Goal: Information Seeking & Learning: Compare options

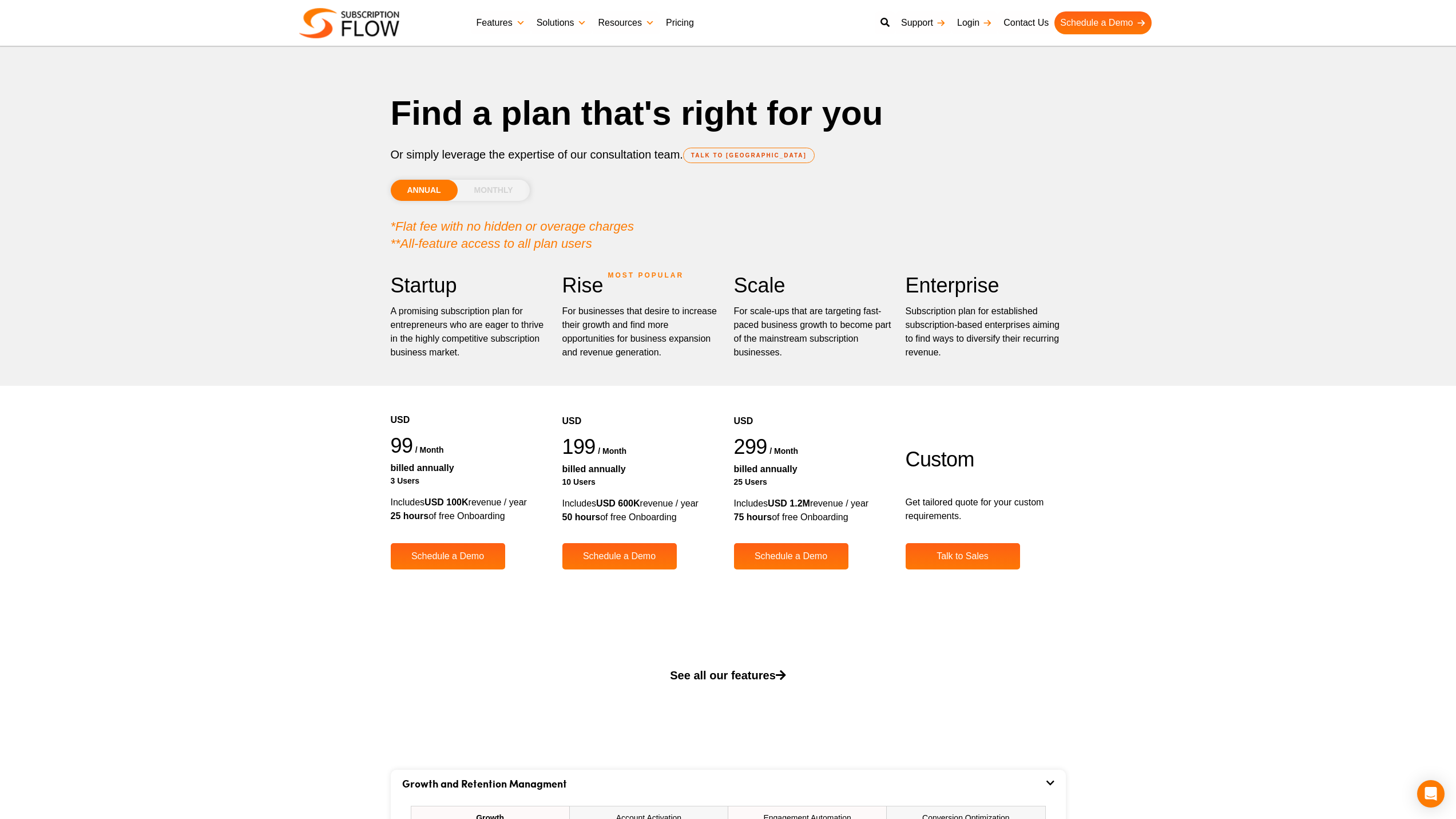
click at [499, 189] on li "MONTHLY" at bounding box center [494, 190] width 72 height 21
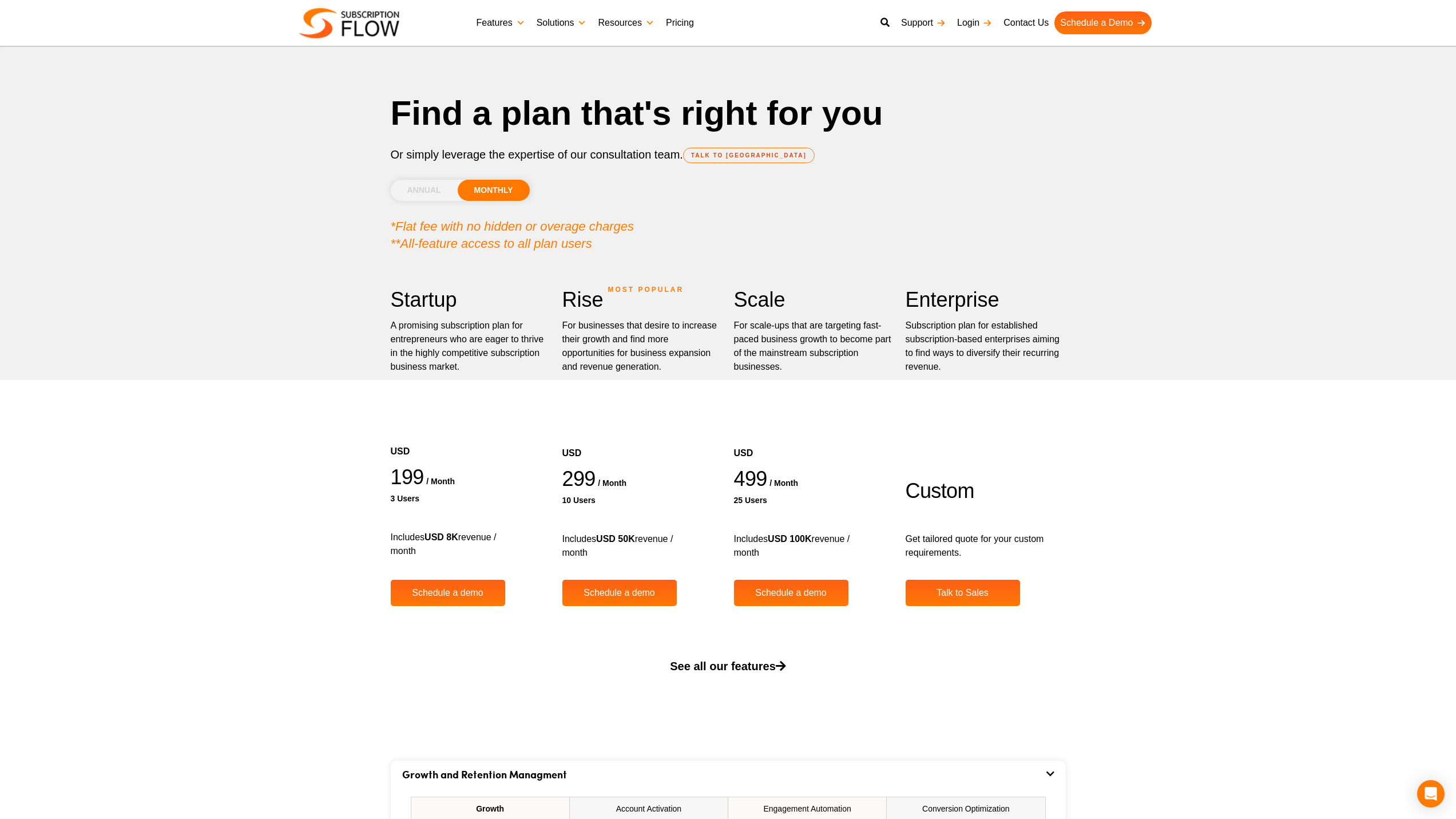
click at [433, 191] on li "ANNUAL" at bounding box center [424, 190] width 67 height 21
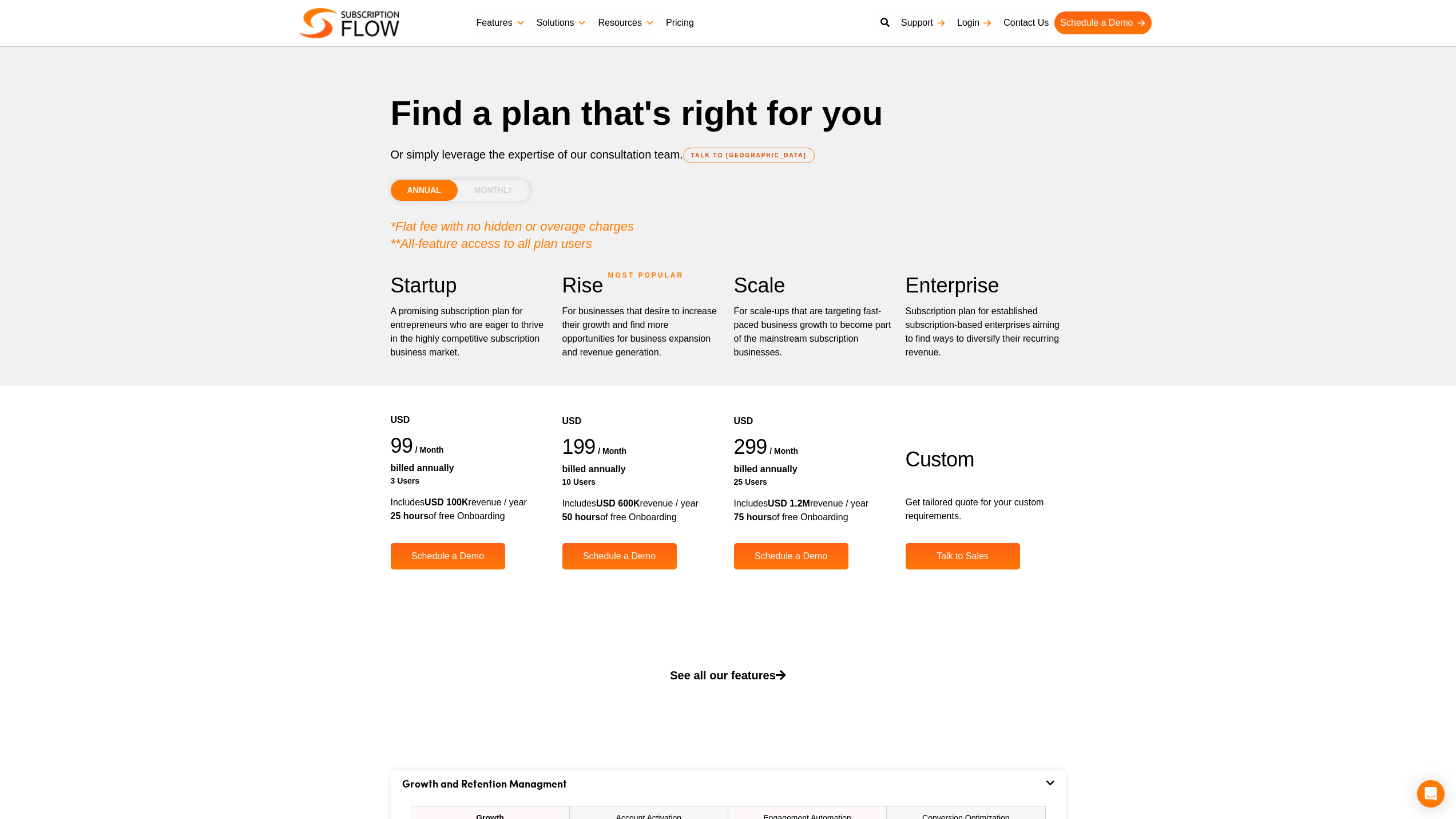
click at [497, 188] on li "MONTHLY" at bounding box center [494, 190] width 72 height 21
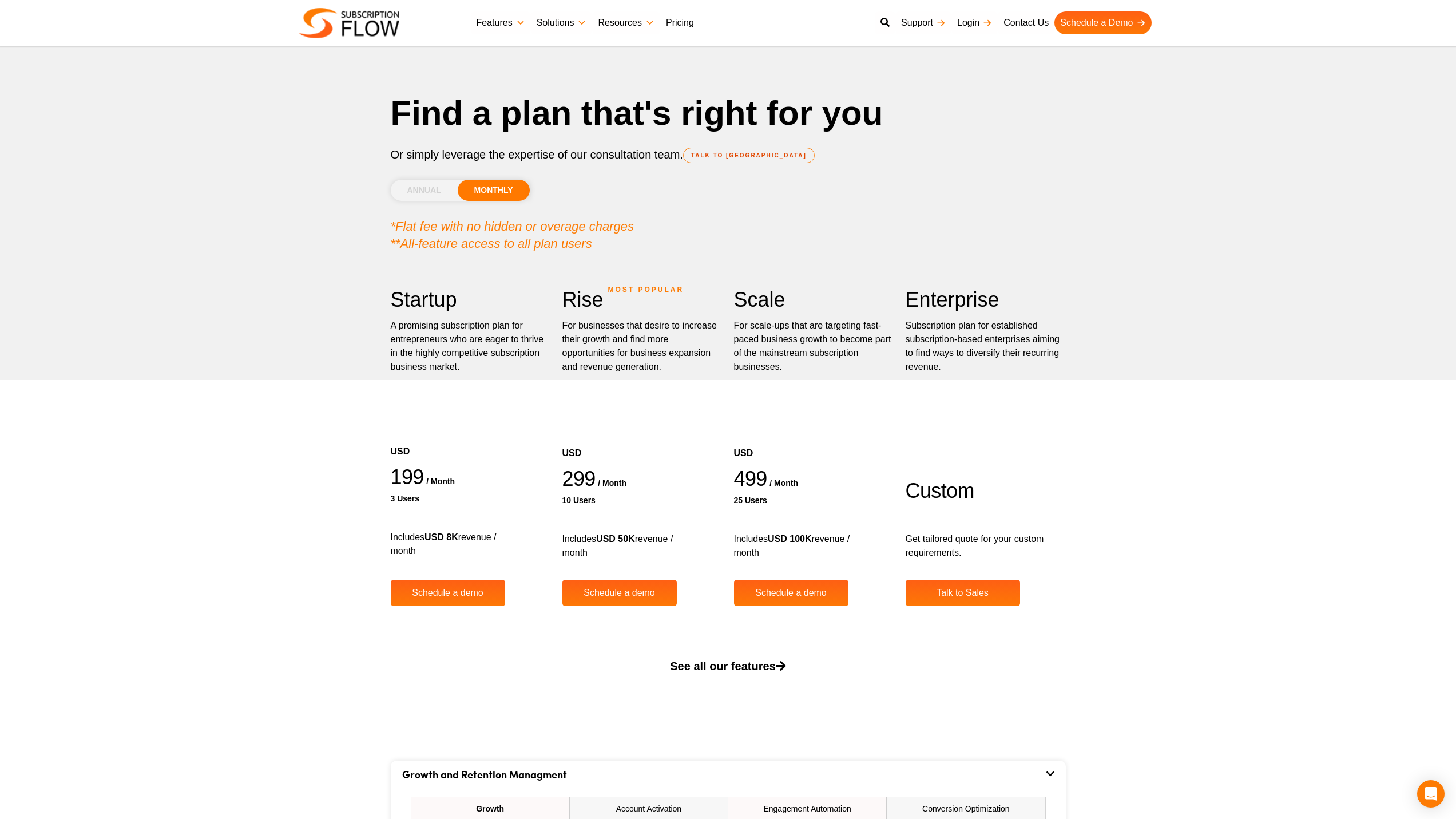
click at [437, 184] on li "ANNUAL" at bounding box center [424, 190] width 67 height 21
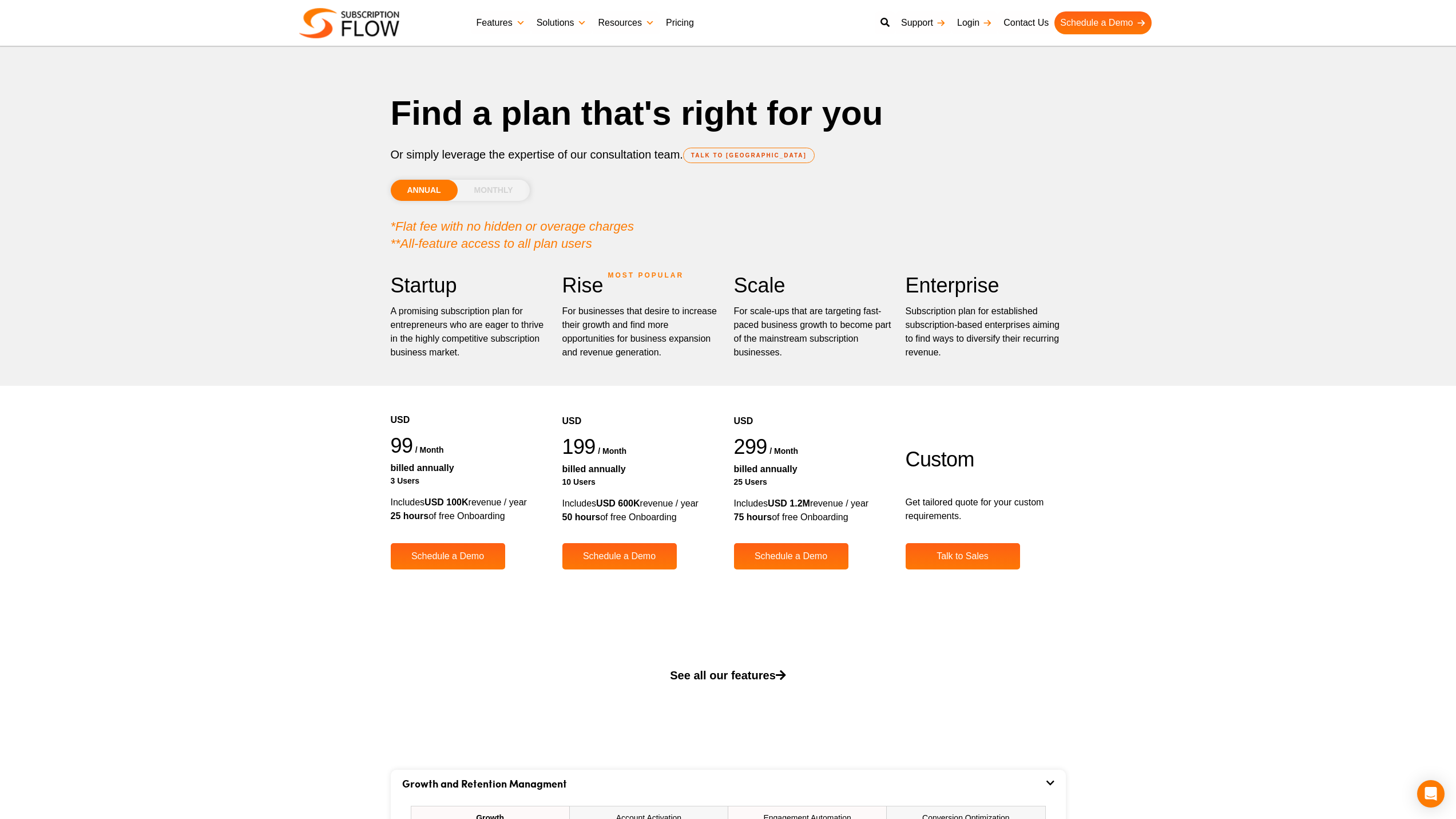
click at [196, 354] on section "Find a plan that's right for you Or simply leverage the expertise of our consul…" at bounding box center [728, 316] width 1456 height 632
